Goal: Information Seeking & Learning: Learn about a topic

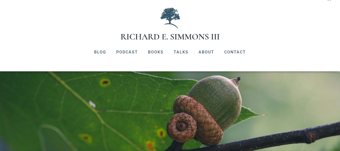
scroll to position [5, 0]
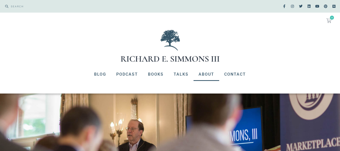
click at [209, 72] on link "About" at bounding box center [207, 74] width 26 height 13
